Goal: Submit feedback/report problem

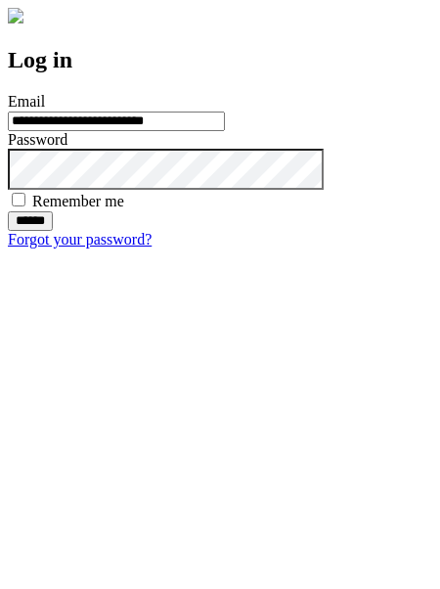
click at [53, 231] on input "******" at bounding box center [30, 221] width 45 height 20
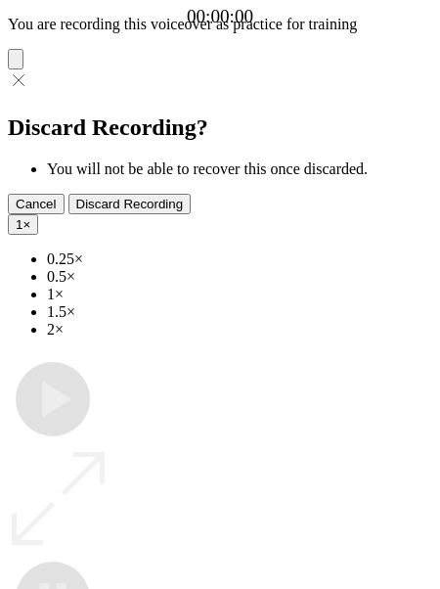
type input "**********"
